Goal: Entertainment & Leisure: Browse casually

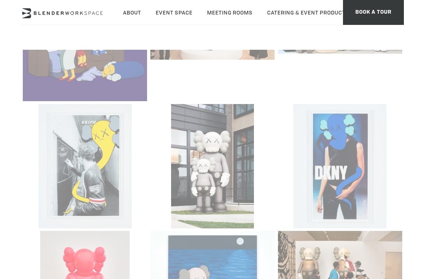
scroll to position [1211, 0]
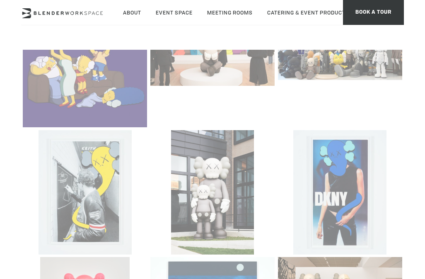
click at [390, 155] on section at bounding box center [212, 235] width 383 height 549
click at [350, 166] on section at bounding box center [212, 235] width 383 height 549
click at [385, 148] on section at bounding box center [212, 235] width 383 height 549
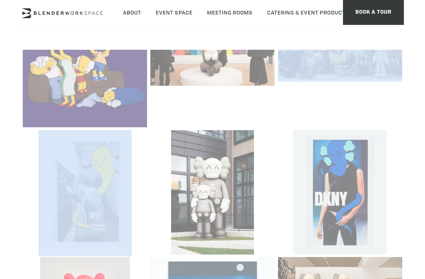
drag, startPoint x: 385, startPoint y: 148, endPoint x: 333, endPoint y: 146, distance: 51.9
click at [384, 148] on section at bounding box center [212, 235] width 383 height 549
drag, startPoint x: 321, startPoint y: 146, endPoint x: 328, endPoint y: 150, distance: 8.5
click at [321, 146] on section at bounding box center [212, 235] width 383 height 549
drag, startPoint x: 340, startPoint y: 150, endPoint x: 331, endPoint y: 155, distance: 10.4
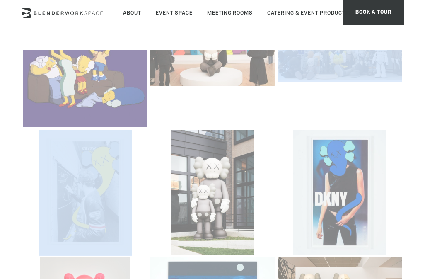
click at [387, 170] on section at bounding box center [212, 235] width 383 height 549
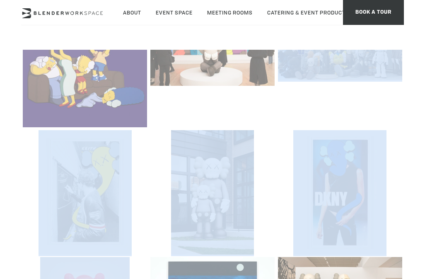
drag, startPoint x: 324, startPoint y: 152, endPoint x: 371, endPoint y: 165, distance: 48.5
click at [388, 176] on section at bounding box center [212, 235] width 383 height 549
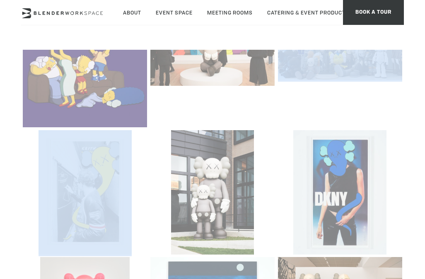
click at [354, 155] on section at bounding box center [212, 235] width 383 height 549
click at [343, 151] on section at bounding box center [212, 235] width 383 height 549
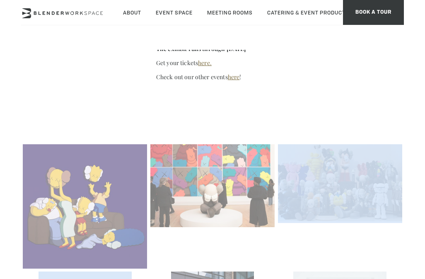
scroll to position [1064, 0]
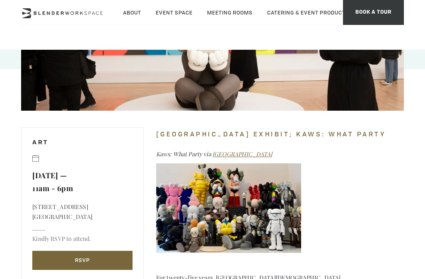
scroll to position [146, 0]
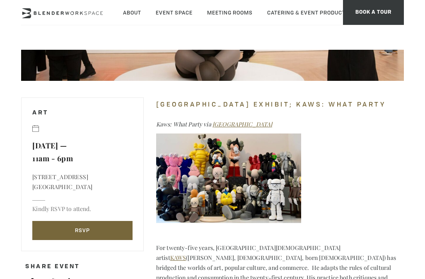
click at [275, 196] on img at bounding box center [228, 179] width 145 height 90
